Goal: Use online tool/utility

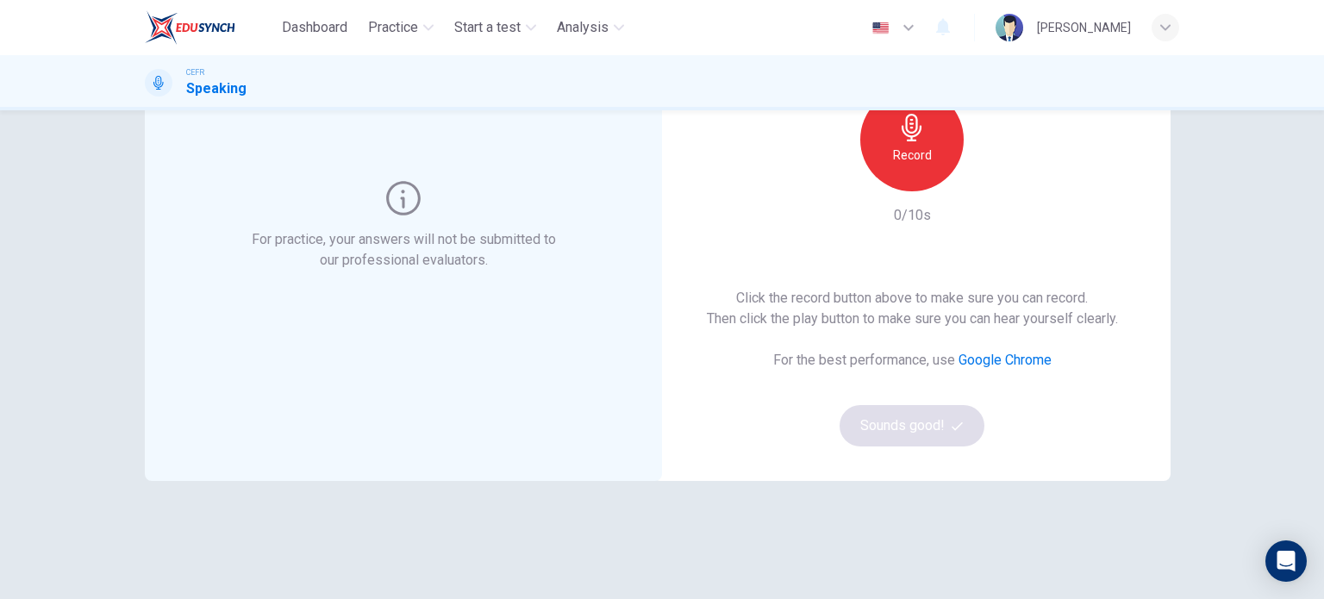
scroll to position [99, 0]
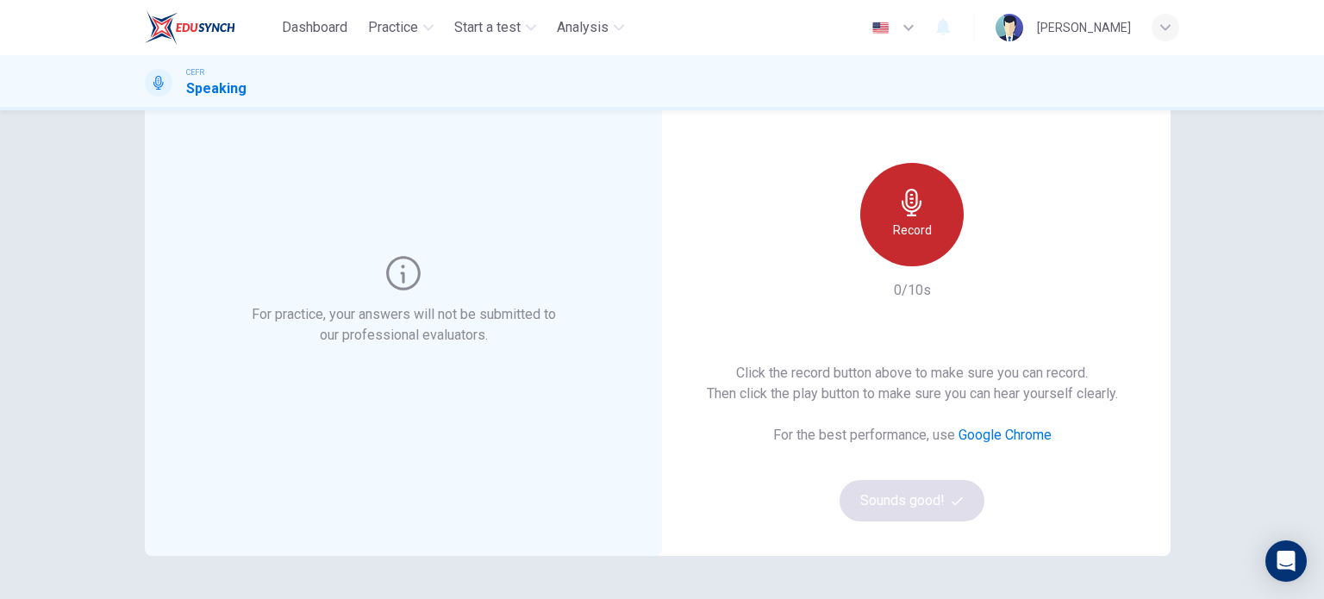
click at [932, 226] on div "Record" at bounding box center [912, 214] width 103 height 103
click at [932, 226] on div "Stop" at bounding box center [912, 214] width 103 height 103
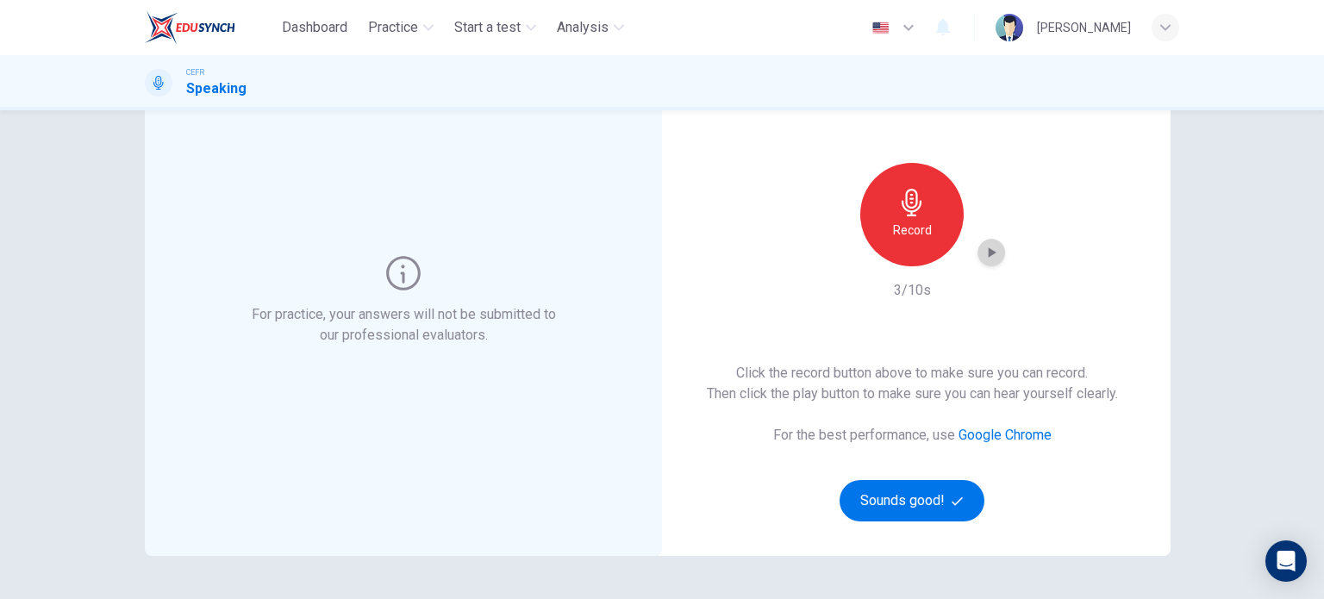
click at [990, 256] on icon "button" at bounding box center [991, 252] width 17 height 17
click at [889, 199] on div "Record" at bounding box center [912, 214] width 103 height 103
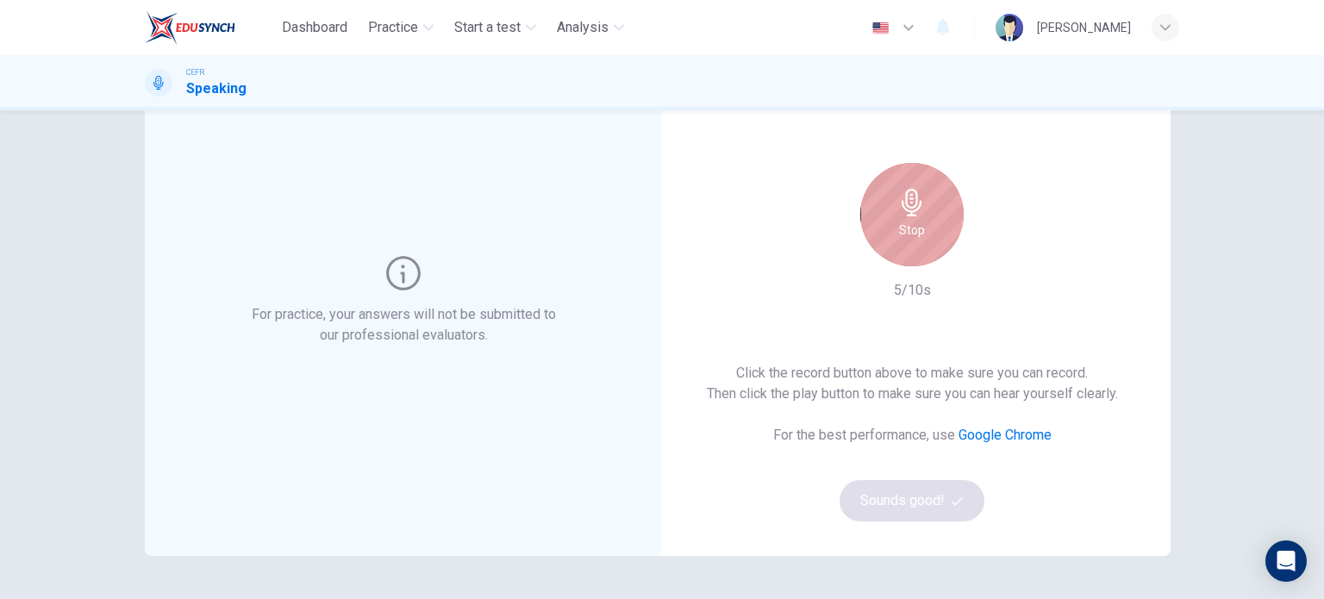
click at [889, 199] on div "Stop" at bounding box center [912, 214] width 103 height 103
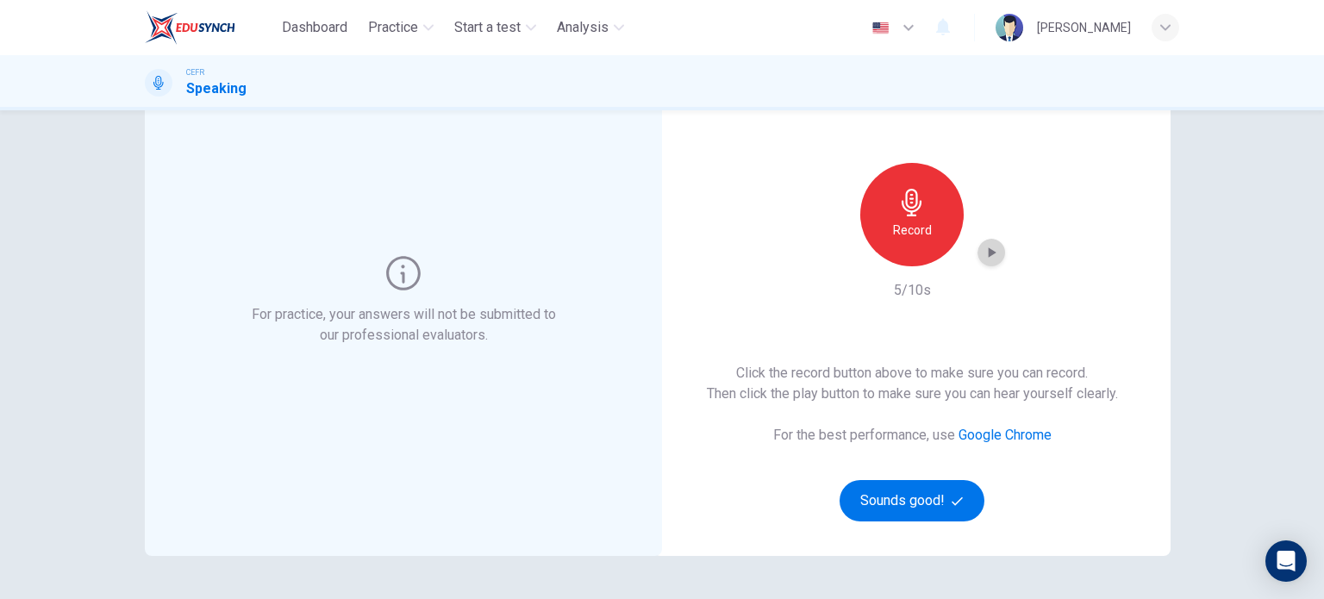
click at [996, 253] on div "button" at bounding box center [992, 253] width 28 height 28
click at [920, 209] on icon "button" at bounding box center [912, 203] width 28 height 28
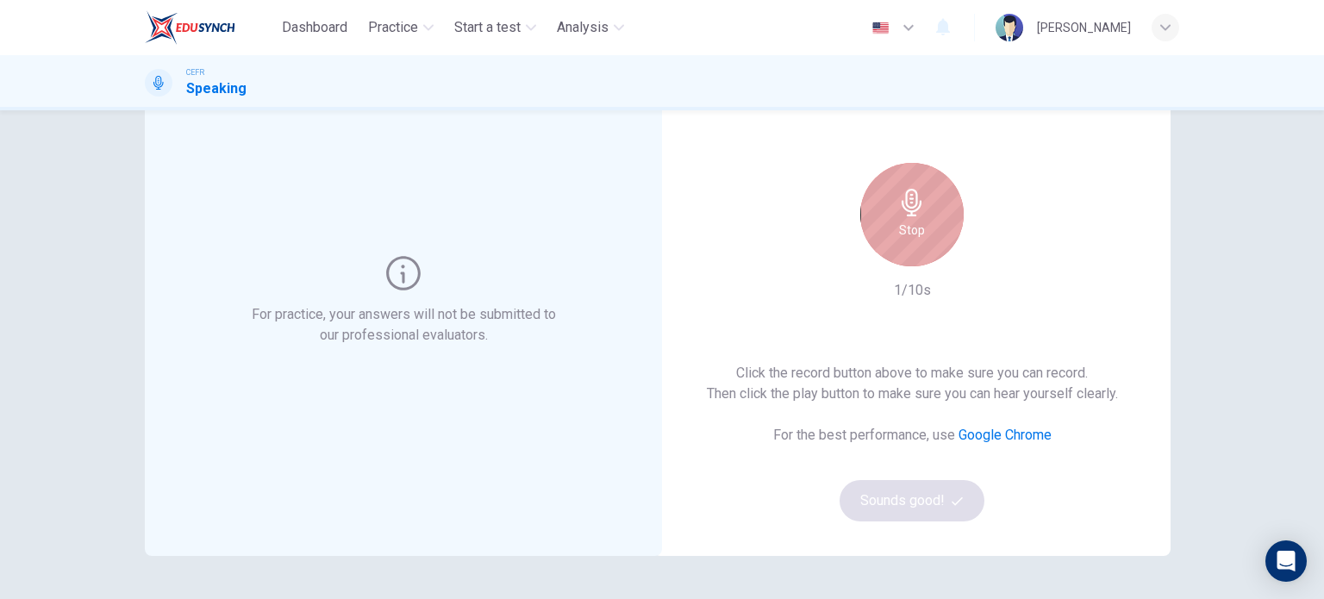
click at [920, 209] on icon "button" at bounding box center [912, 203] width 28 height 28
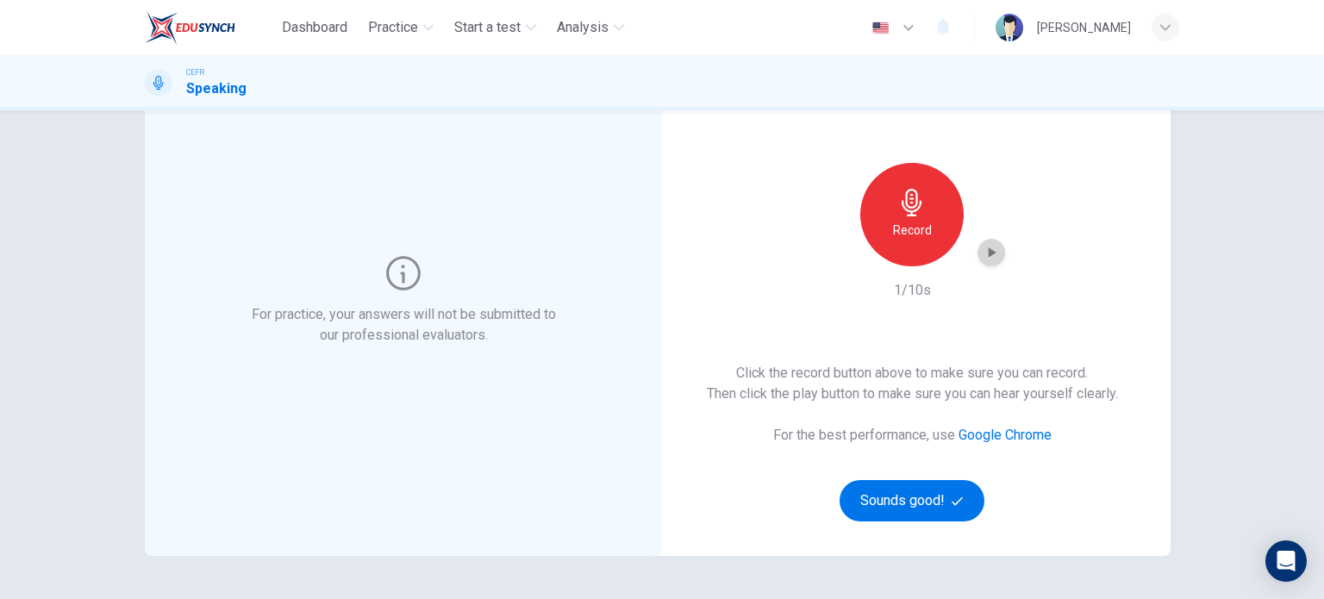
click at [987, 259] on icon "button" at bounding box center [991, 252] width 17 height 17
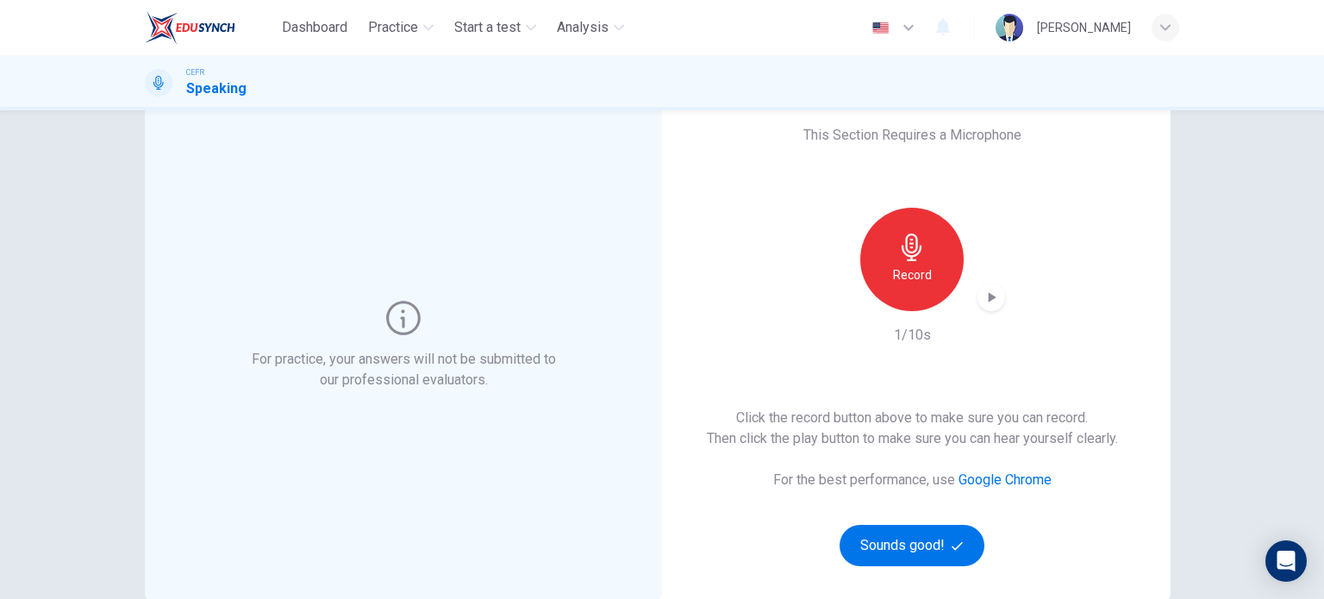
scroll to position [0, 0]
